Goal: Task Accomplishment & Management: Use online tool/utility

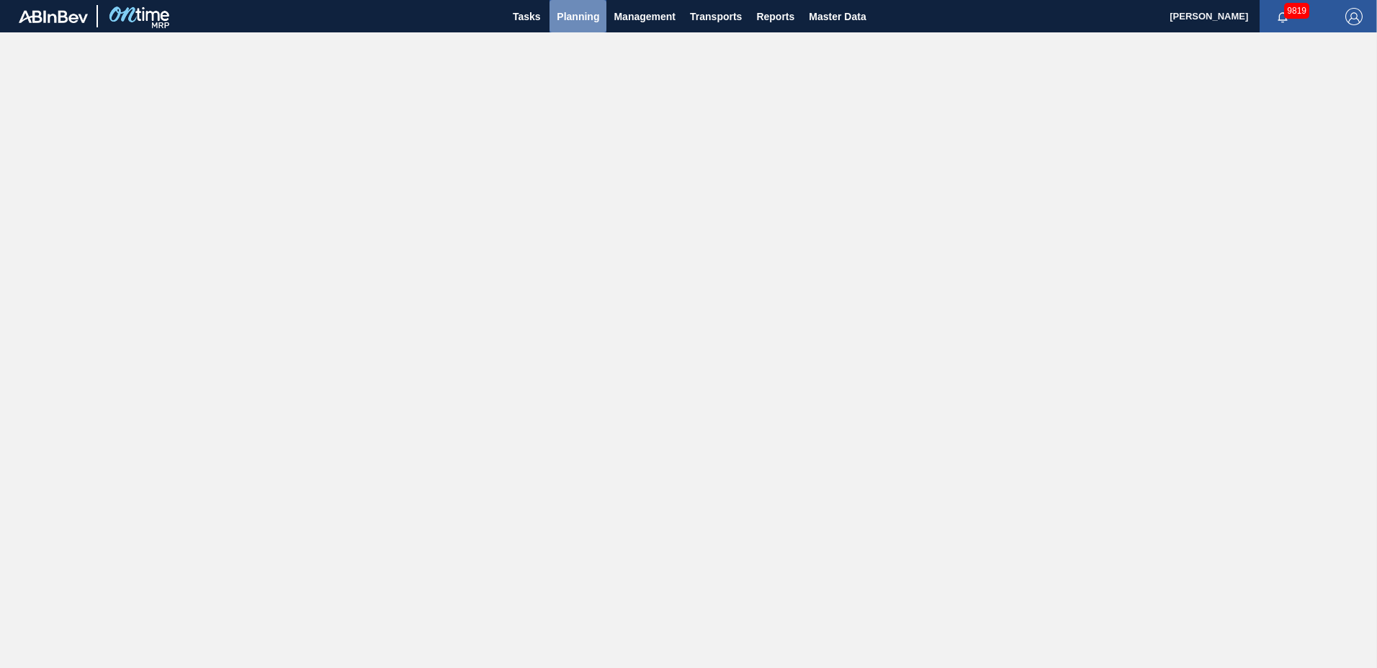
click at [574, 18] on span "Planning" at bounding box center [578, 16] width 42 height 17
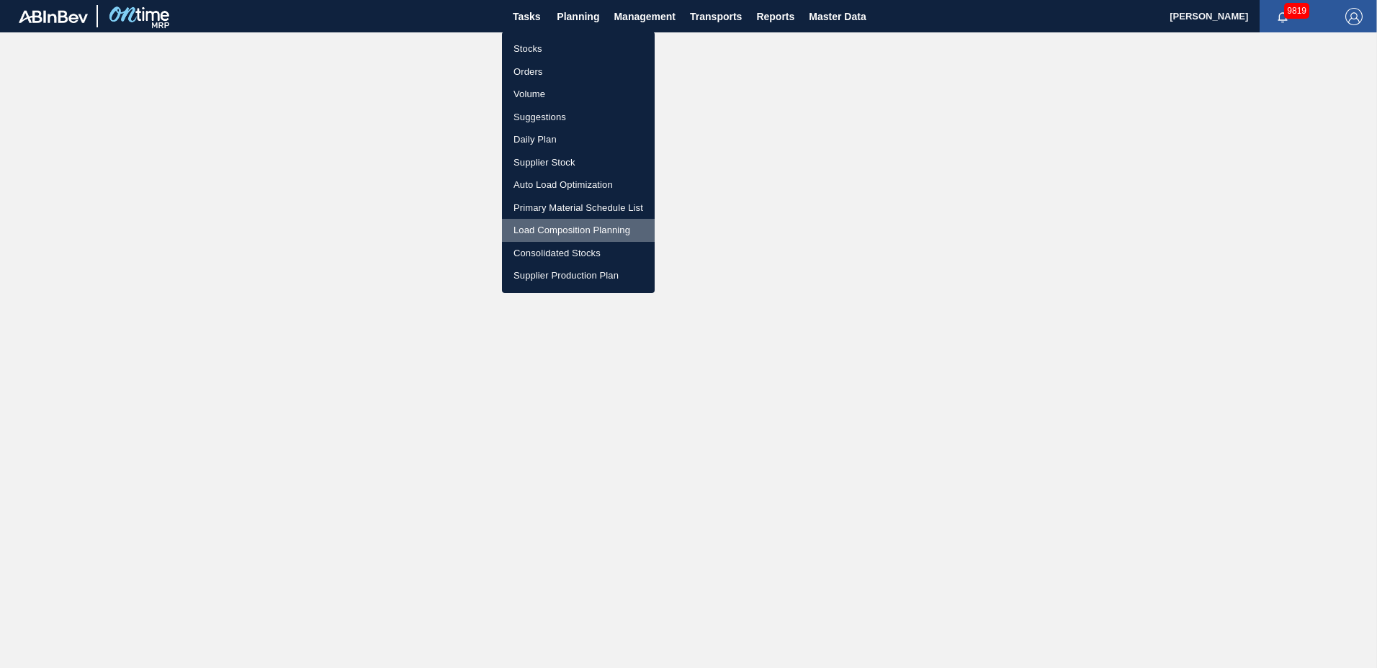
click at [559, 225] on li "Load Composition Planning" at bounding box center [578, 230] width 153 height 23
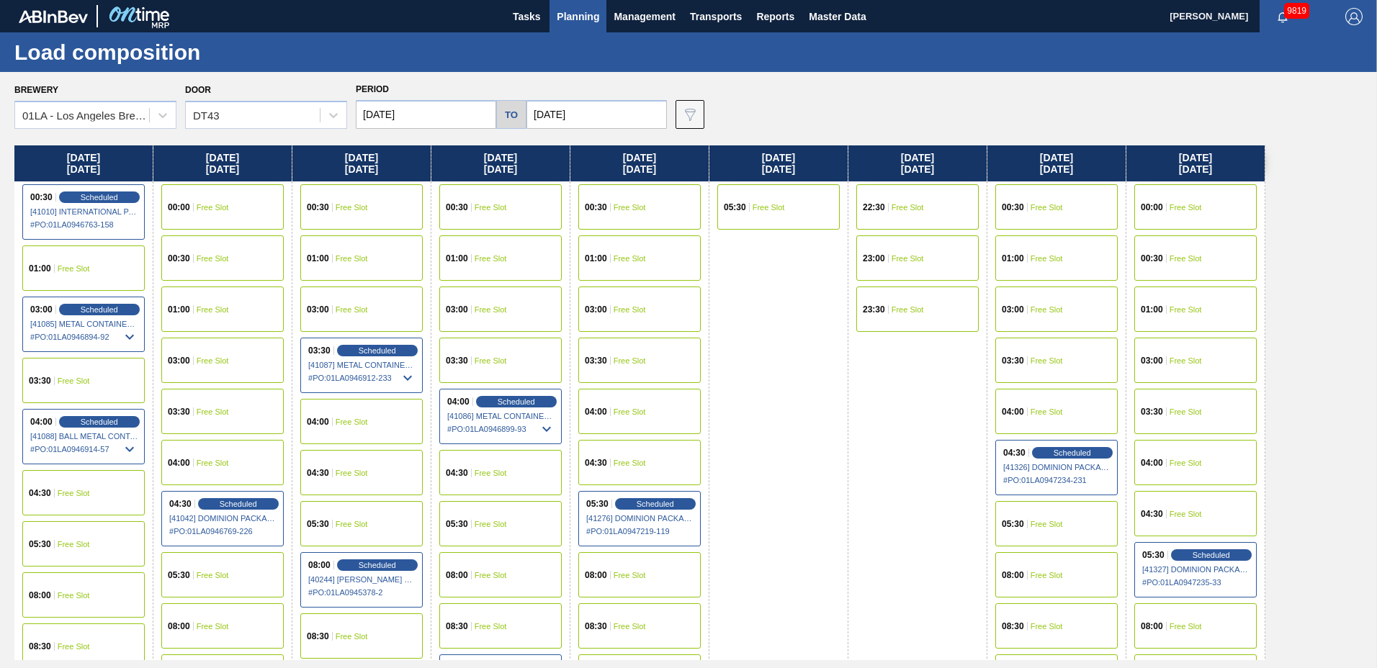
click at [422, 120] on input "[DATE]" at bounding box center [426, 114] width 140 height 29
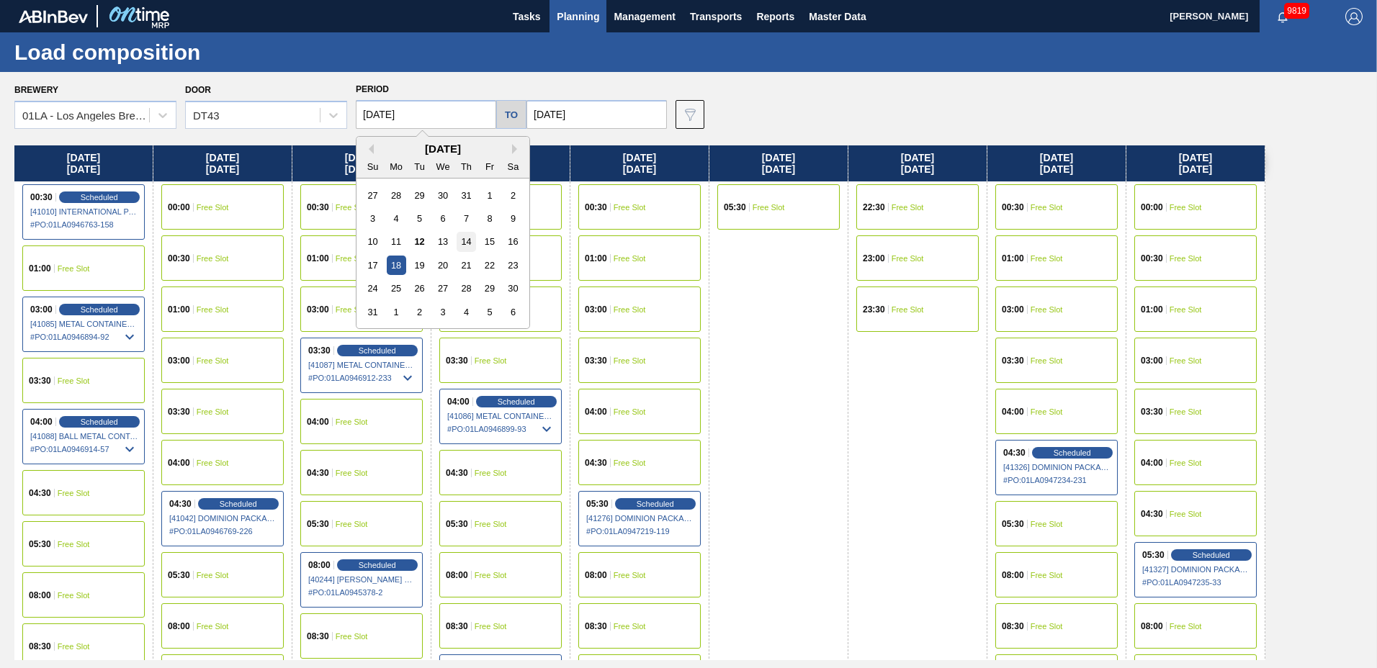
click at [462, 238] on div "14" at bounding box center [466, 241] width 19 height 19
type input "[DATE]"
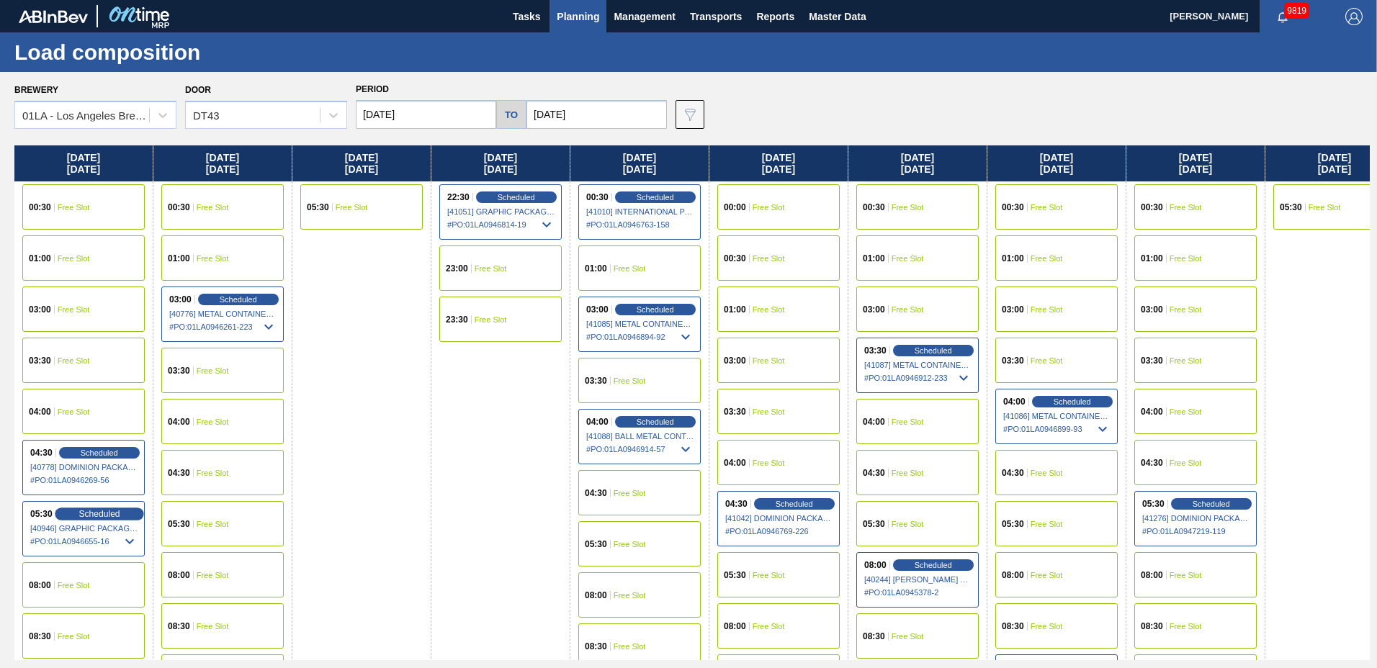
click at [71, 511] on div "Scheduled" at bounding box center [99, 514] width 89 height 13
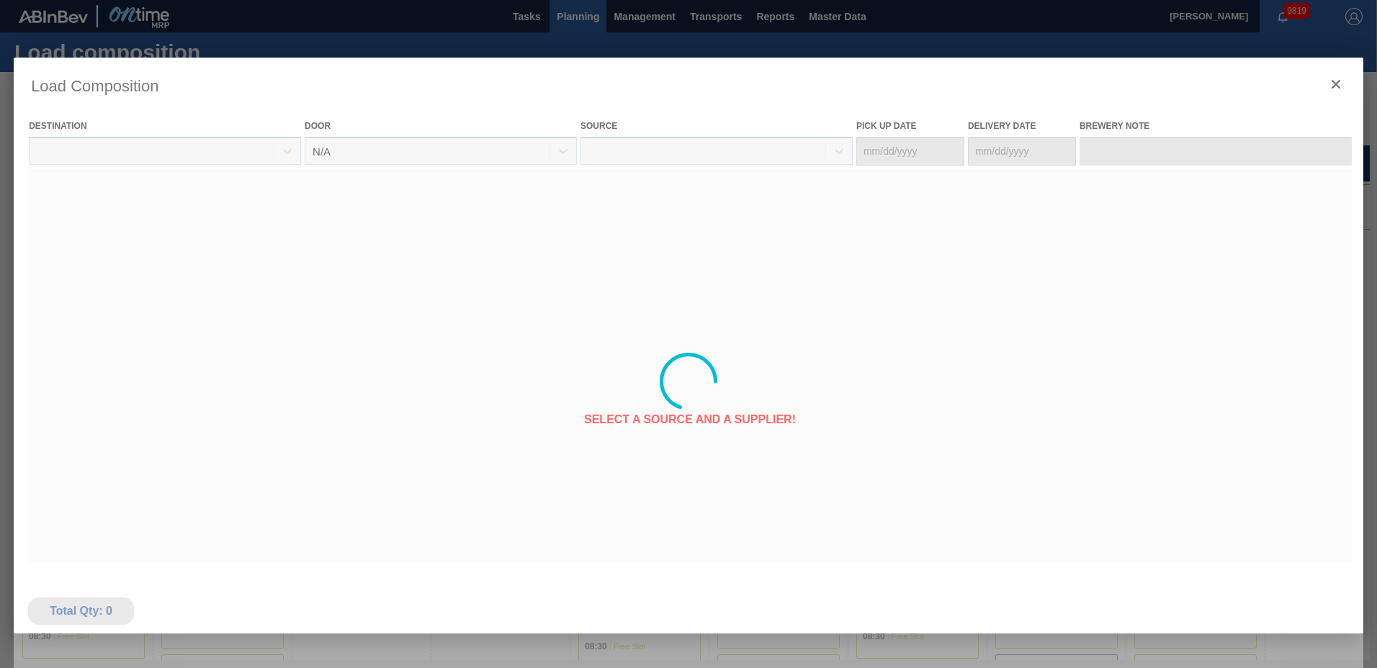
type Date "[DATE]"
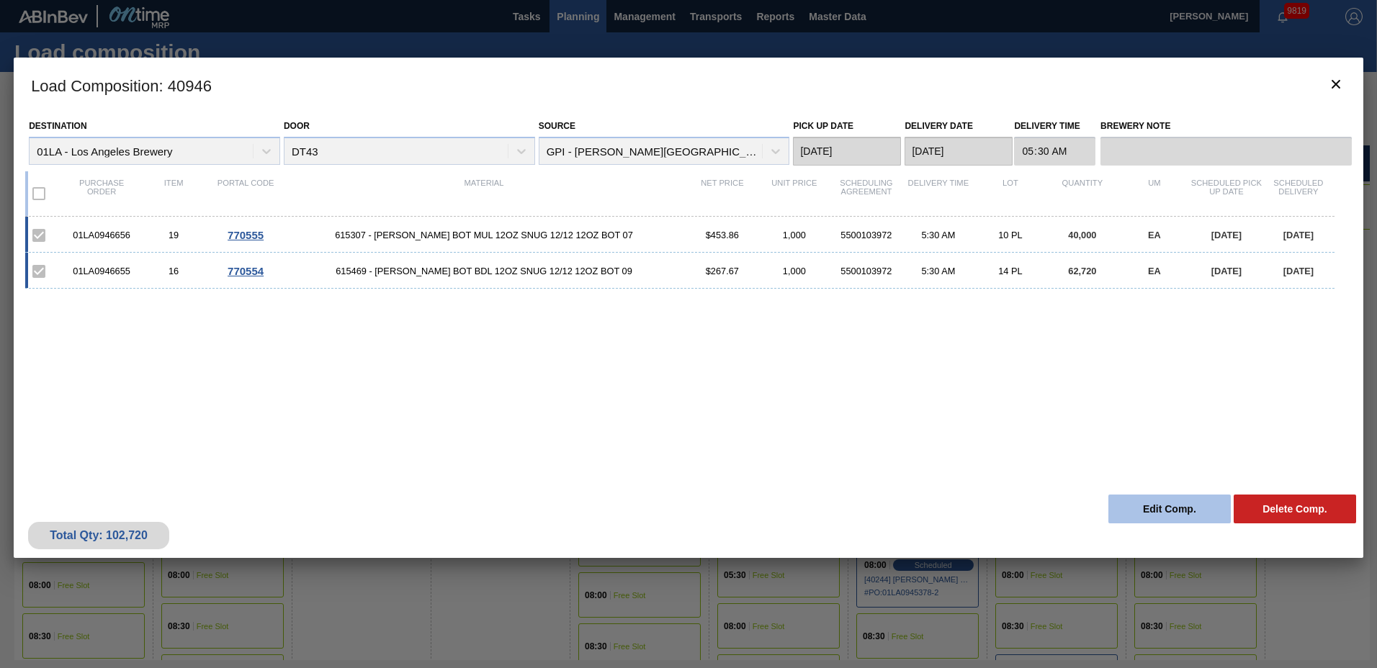
click at [1161, 505] on button "Edit Comp." at bounding box center [1169, 509] width 122 height 29
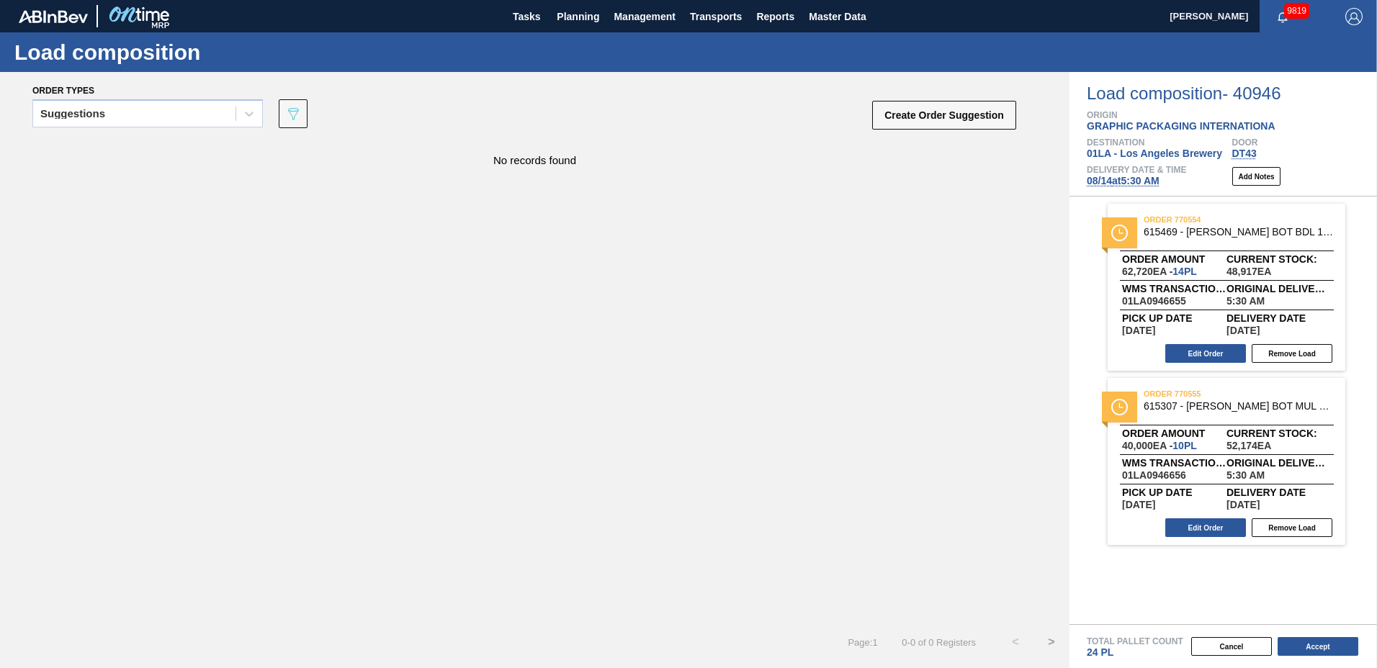
click at [1143, 181] on span "[DATE] 5:30 AM" at bounding box center [1123, 181] width 73 height 12
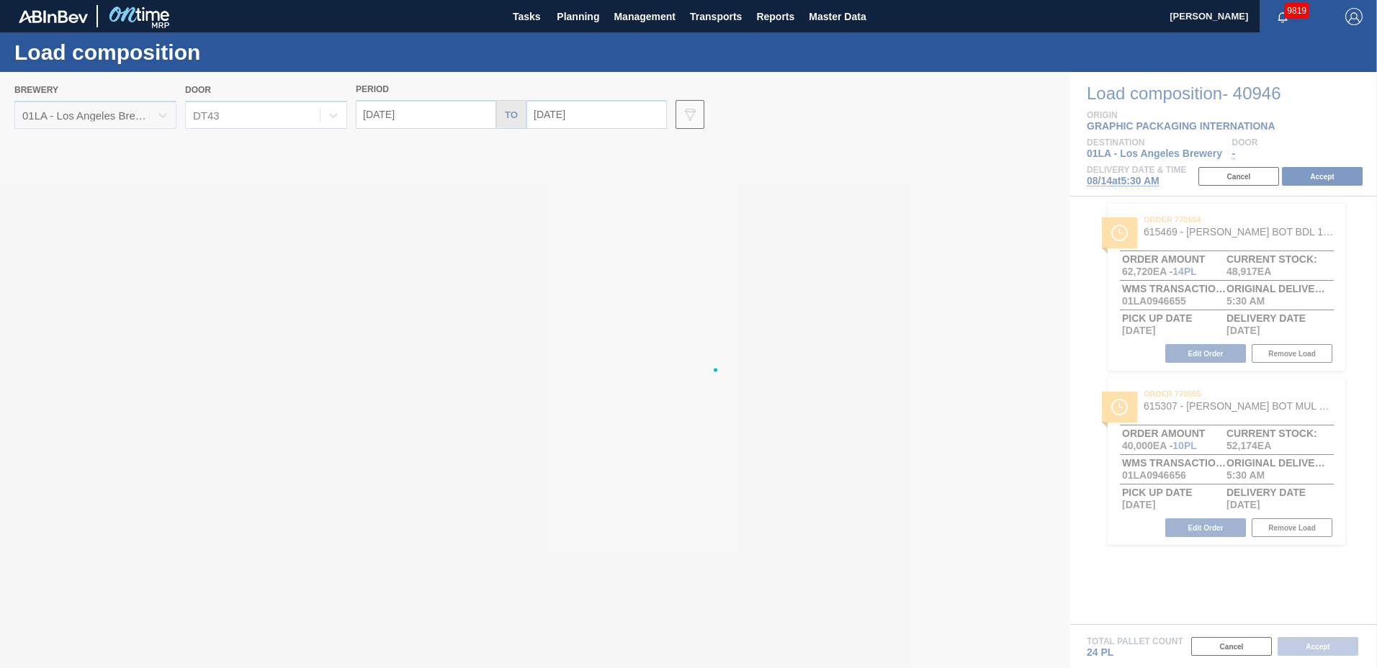
type input "[DATE]"
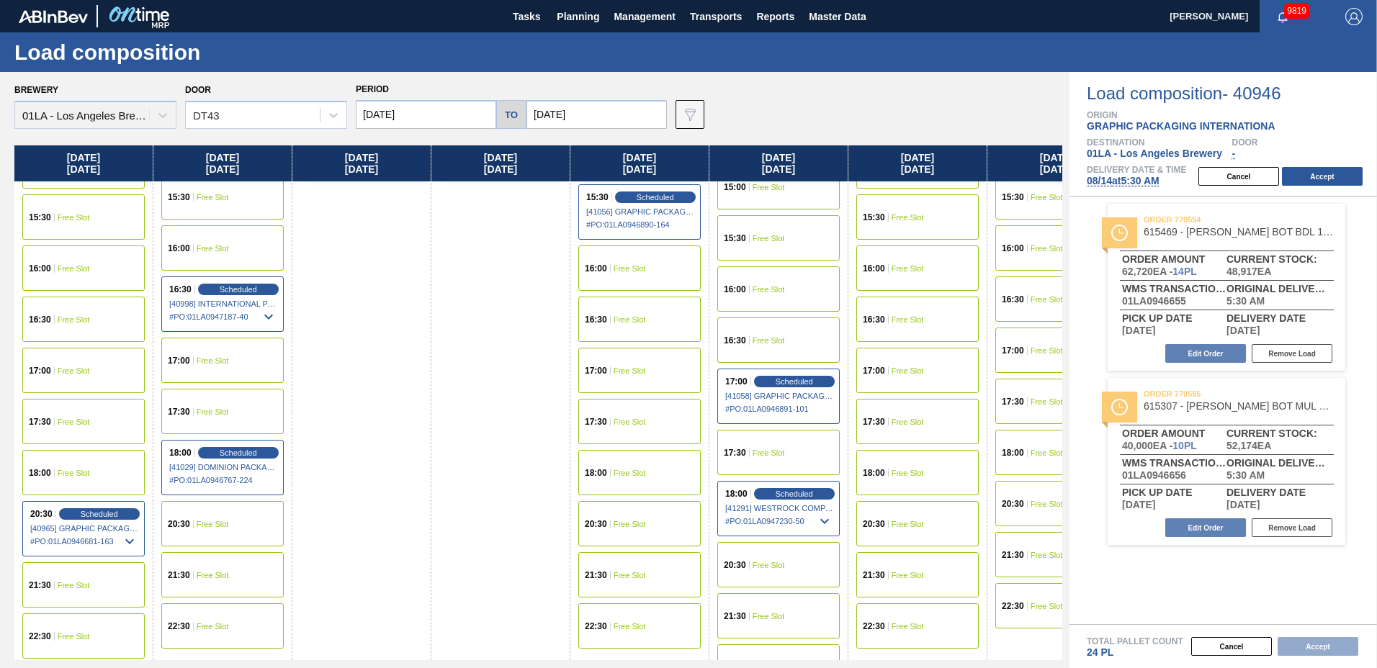
scroll to position [552, 0]
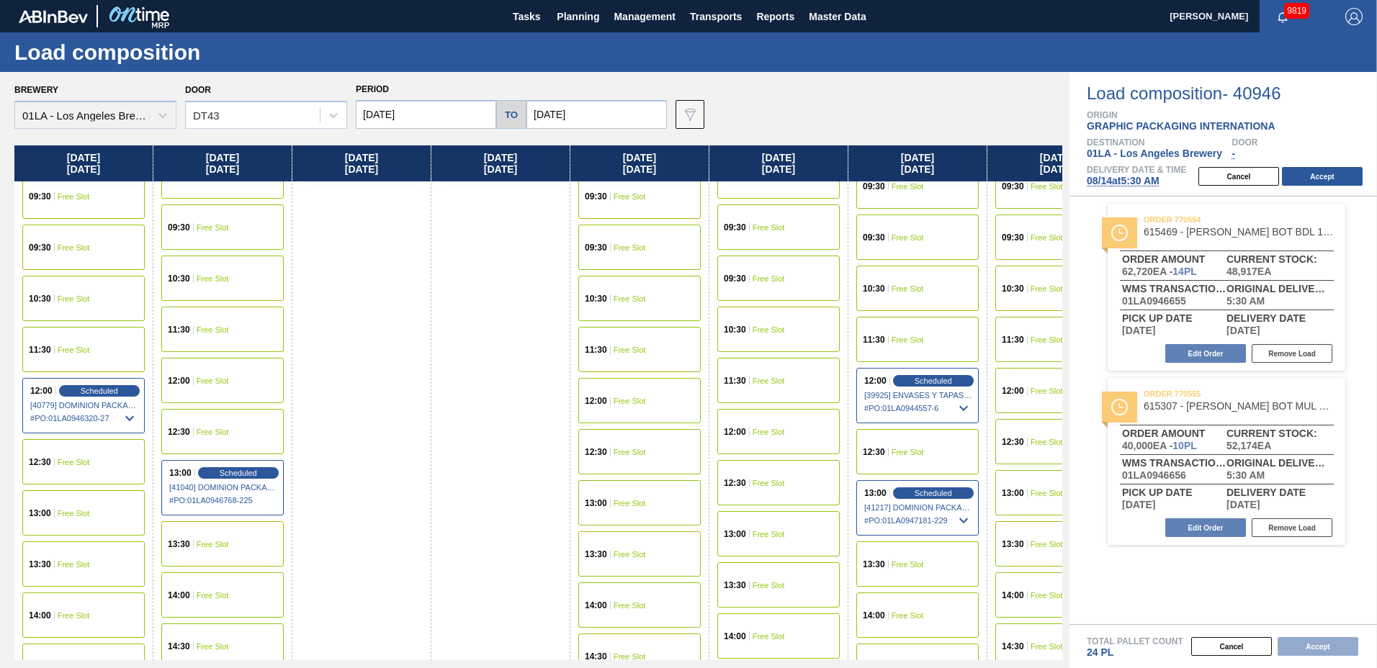
click at [349, 633] on div "[DATE] 05:30 Free Slot" at bounding box center [361, 418] width 139 height 1651
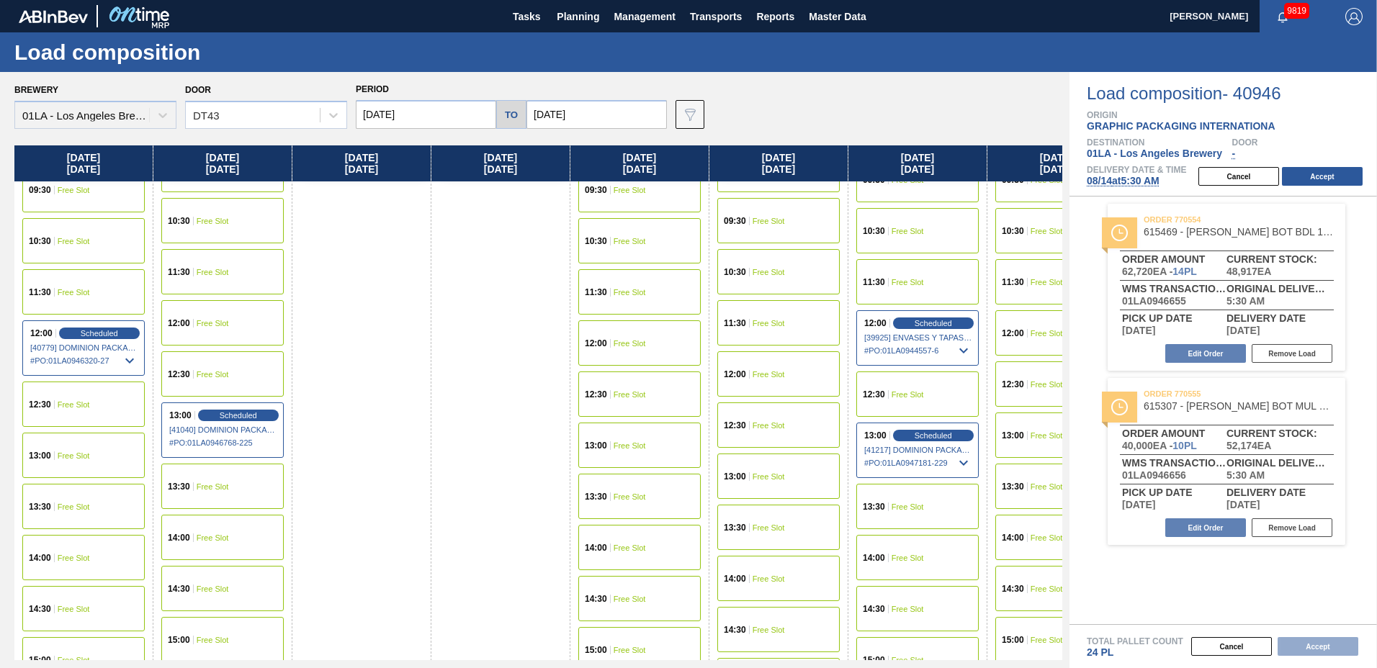
scroll to position [639, 0]
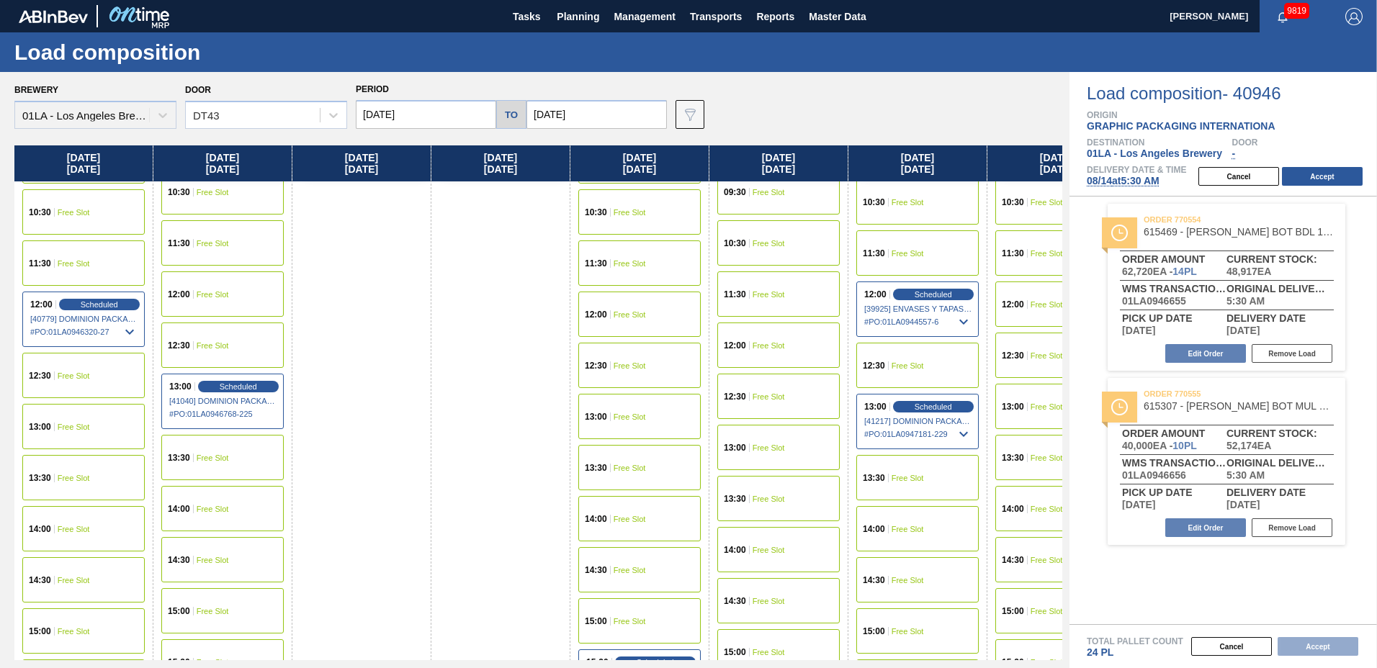
click at [73, 586] on div "14:30 Free Slot" at bounding box center [83, 579] width 122 height 45
click at [1317, 172] on button "Accept" at bounding box center [1322, 176] width 81 height 19
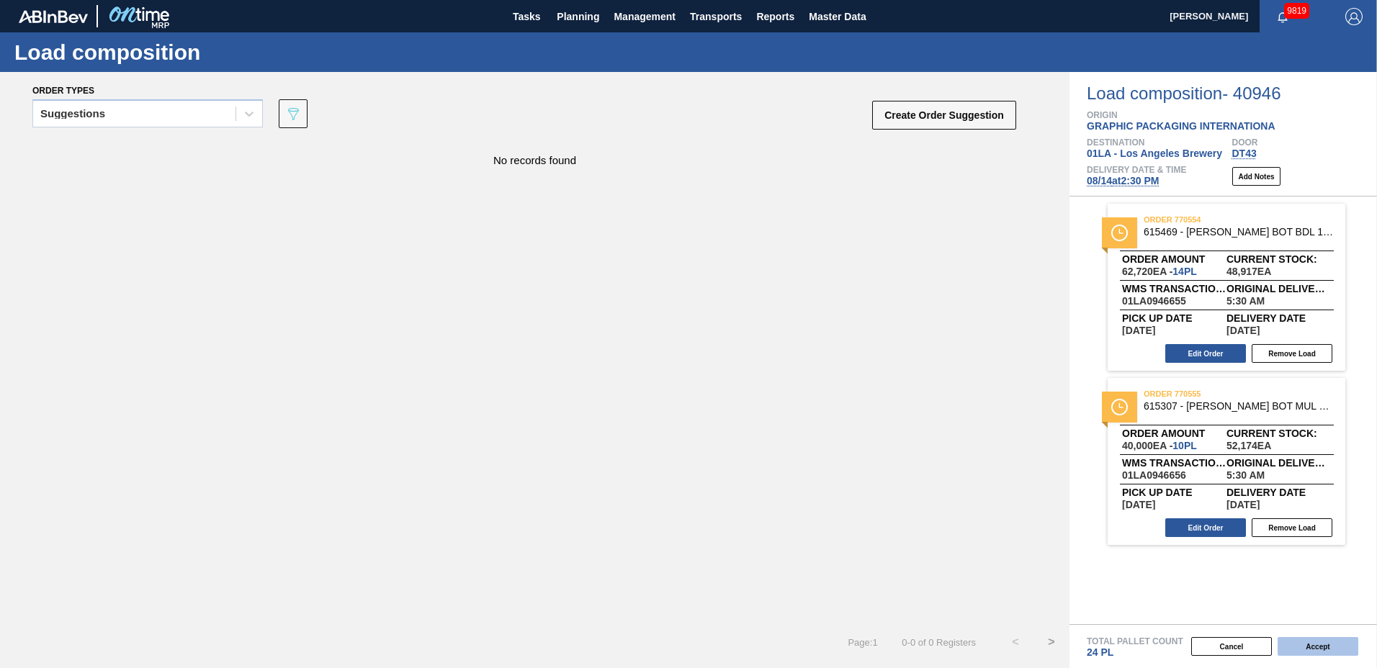
click at [1314, 647] on button "Accept" at bounding box center [1318, 646] width 81 height 19
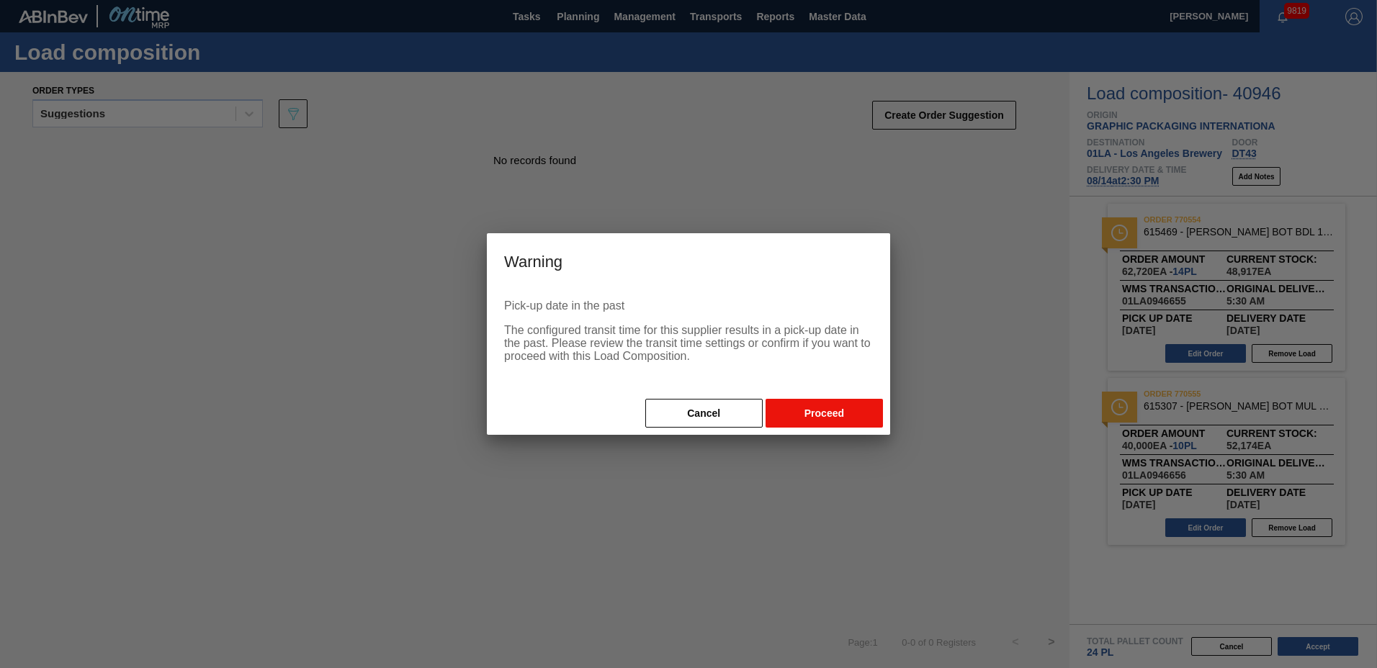
click at [820, 416] on button "Proceed" at bounding box center [824, 413] width 117 height 29
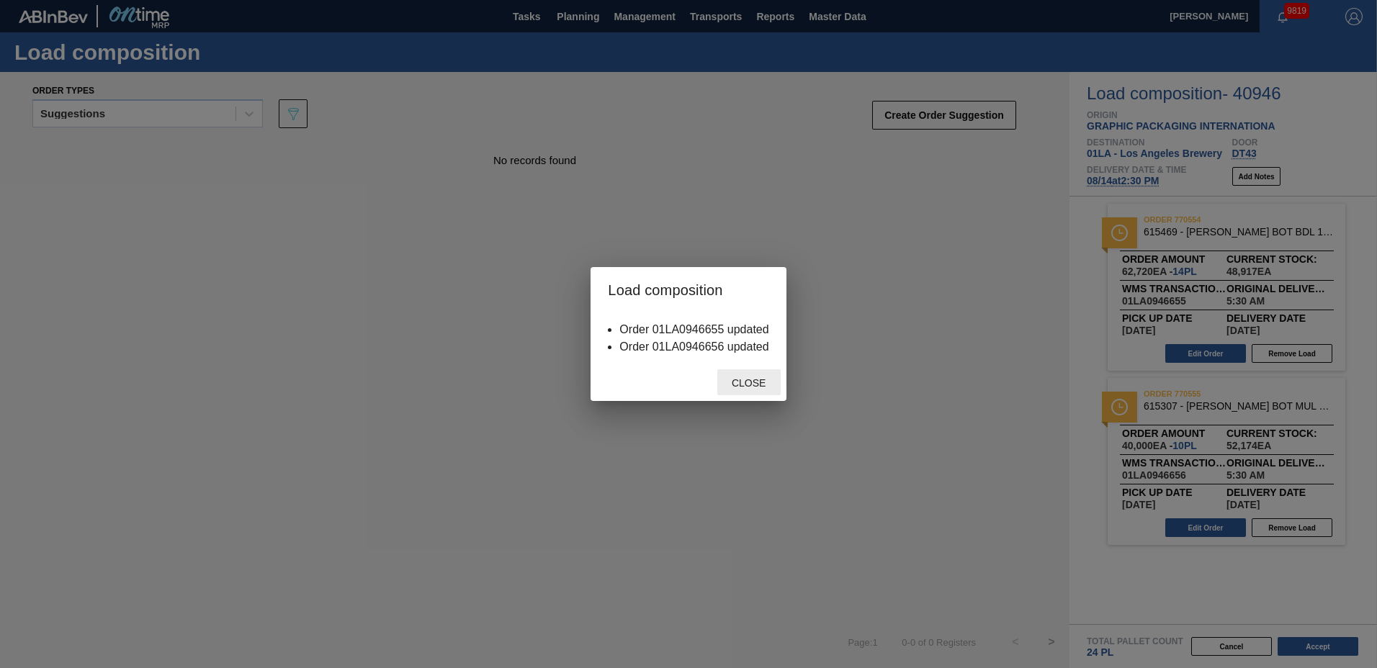
click at [762, 384] on span "Close" at bounding box center [748, 383] width 57 height 12
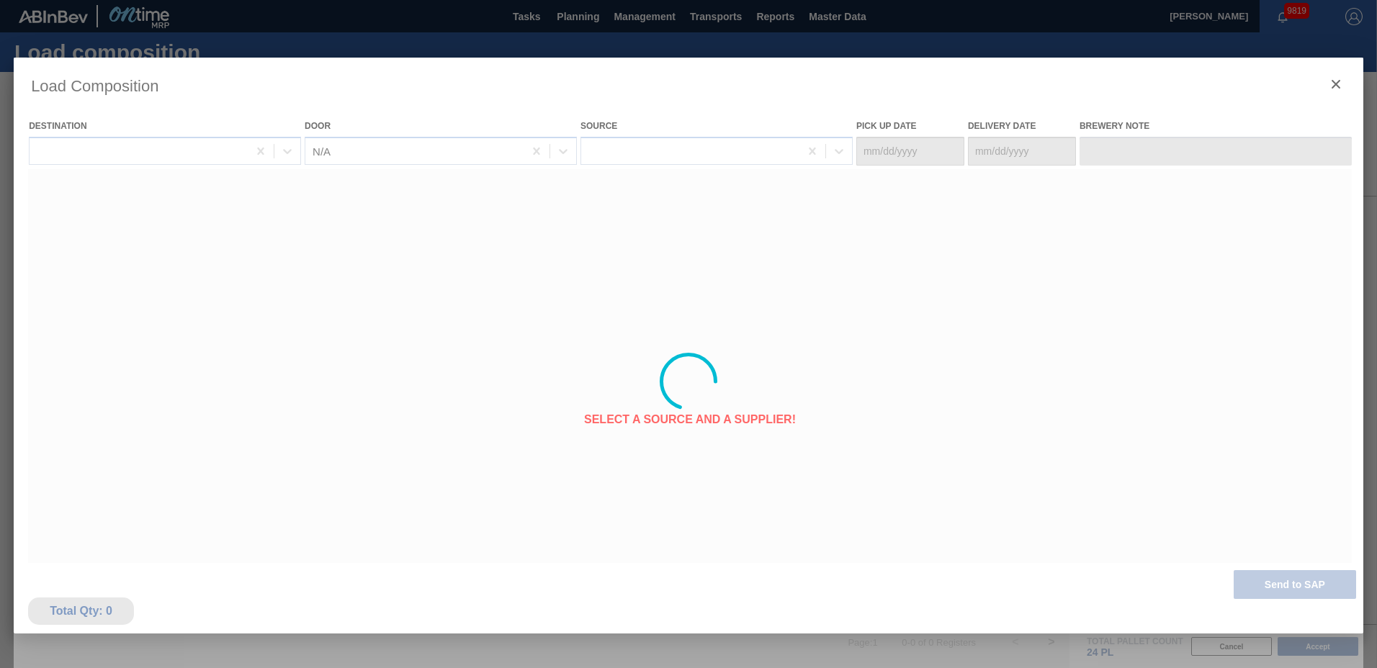
type Date "[DATE]"
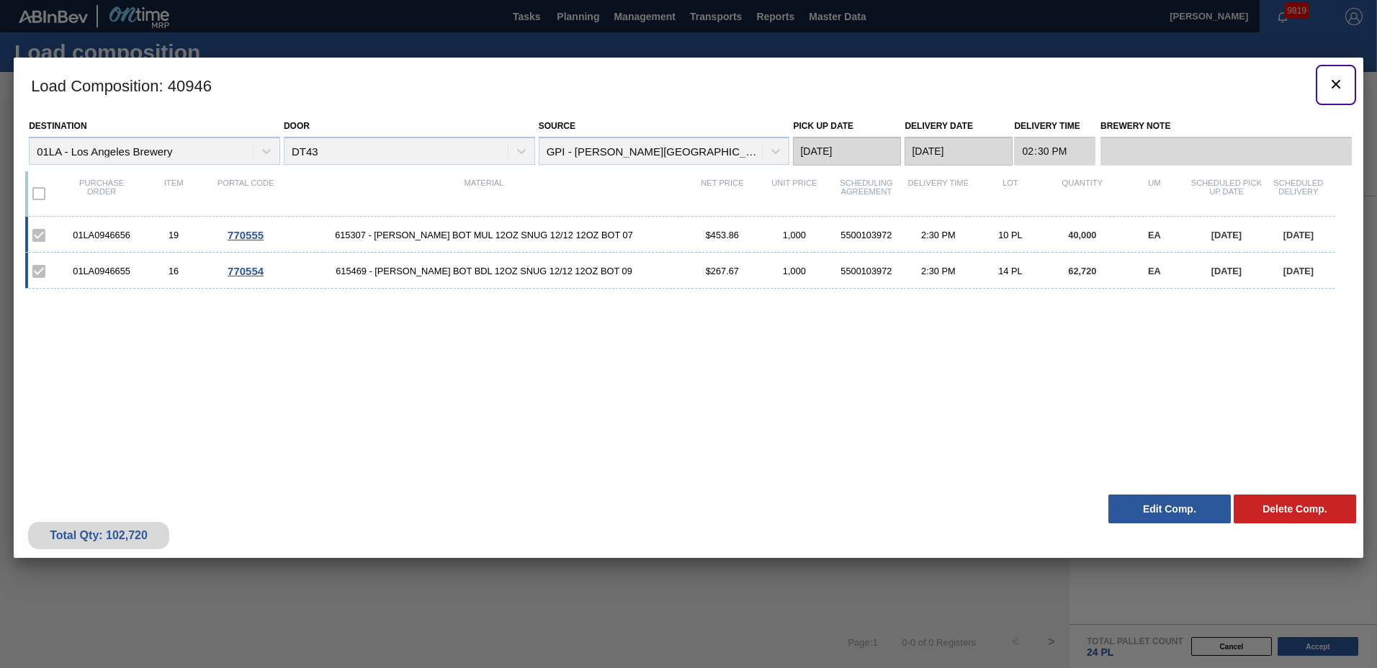
click at [1335, 83] on icon "botão de ícone" at bounding box center [1336, 84] width 9 height 9
